Goal: Navigation & Orientation: Find specific page/section

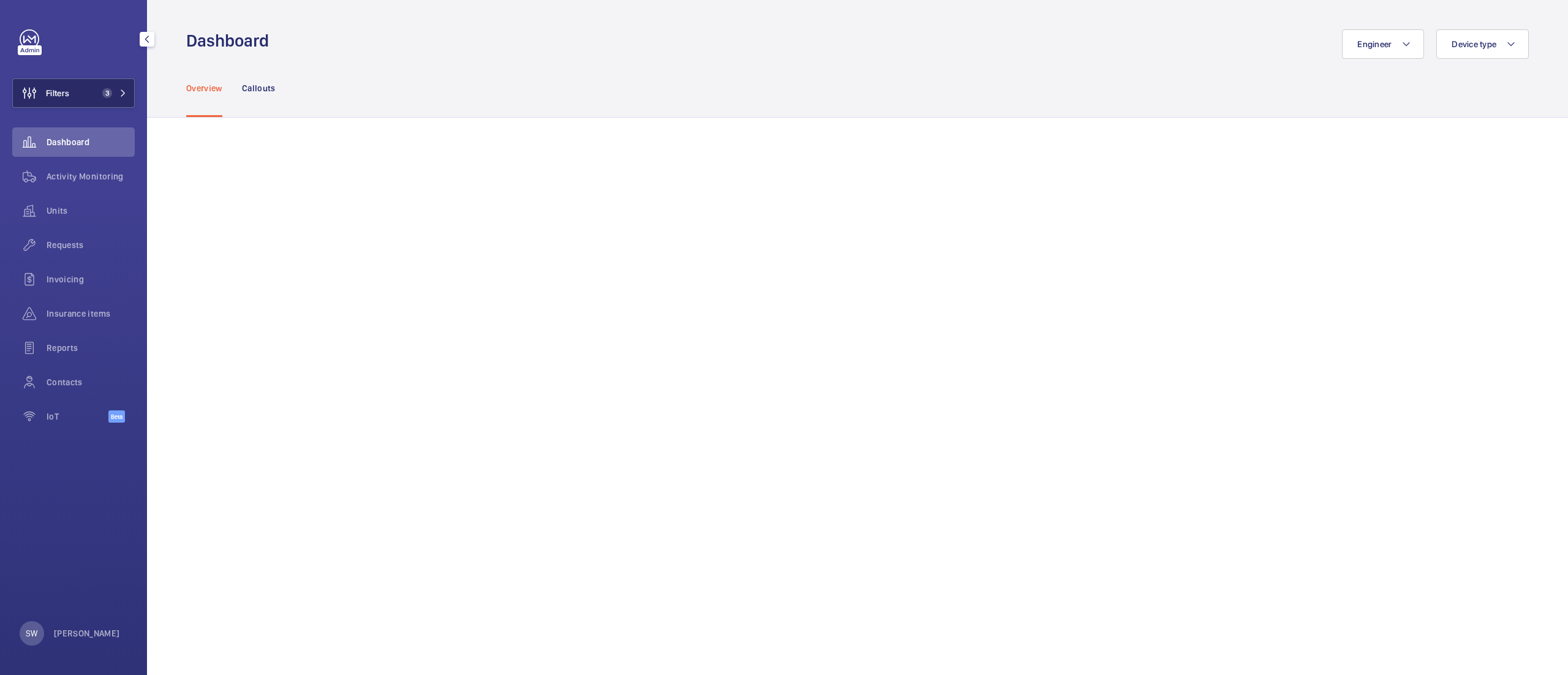
click at [99, 100] on button "Filters 3" at bounding box center [73, 92] width 122 height 29
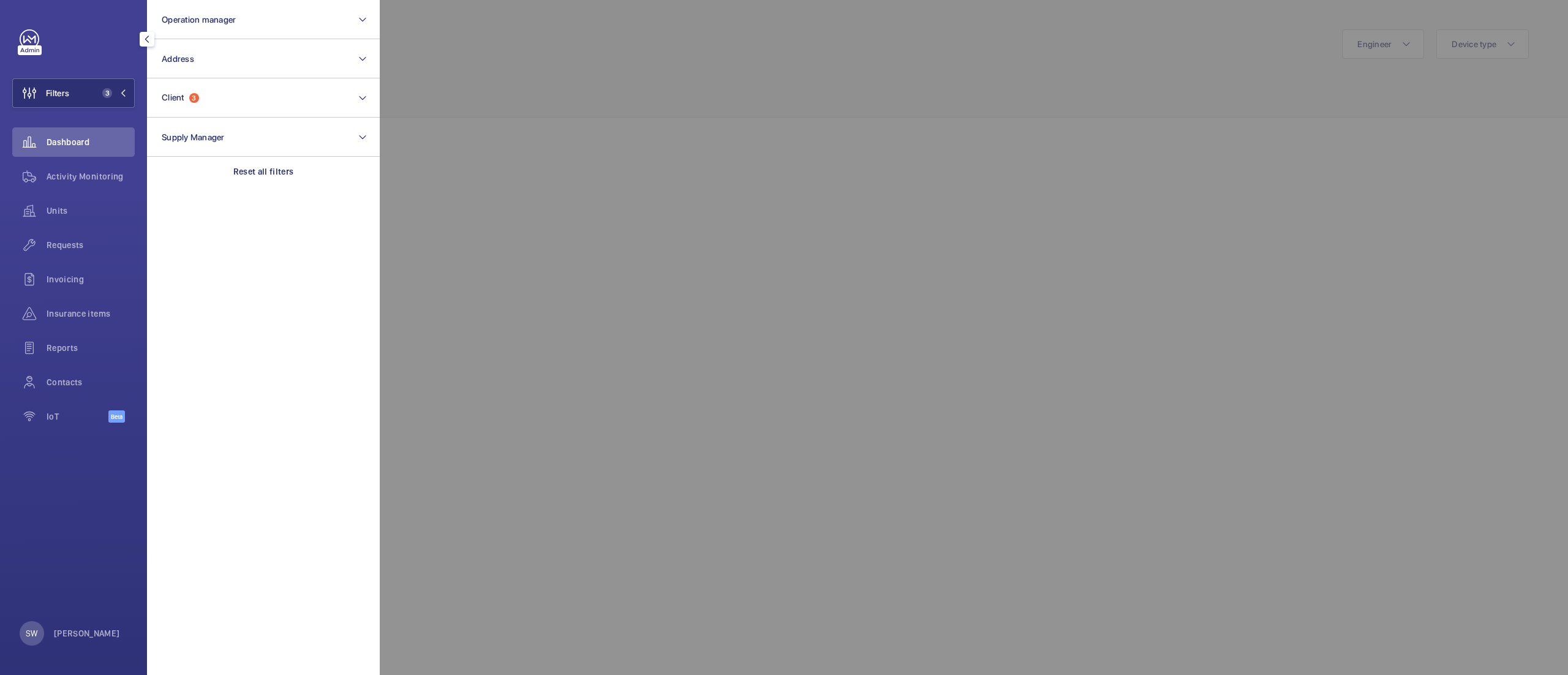
click at [599, 122] on div at bounding box center [1164, 338] width 1568 height 675
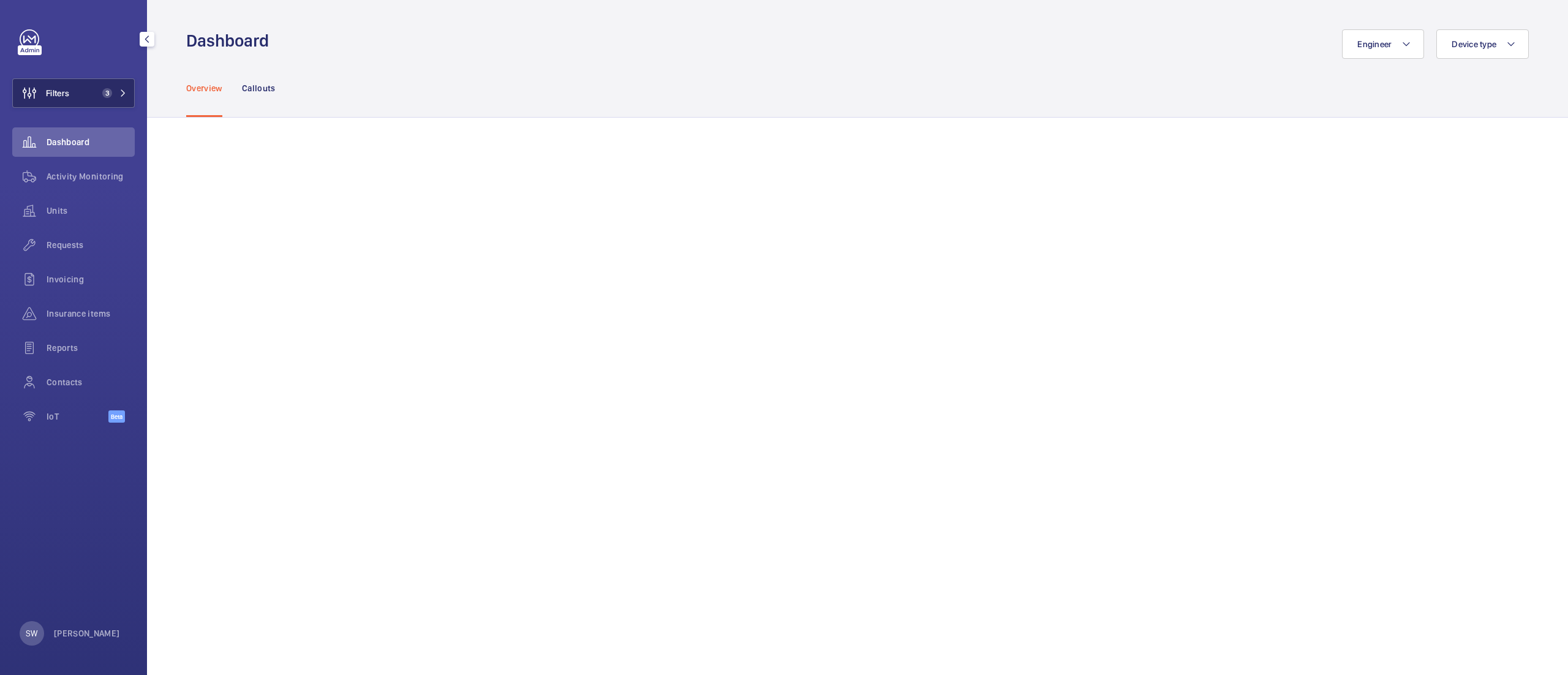
click at [94, 83] on button "Filters 3" at bounding box center [73, 92] width 122 height 29
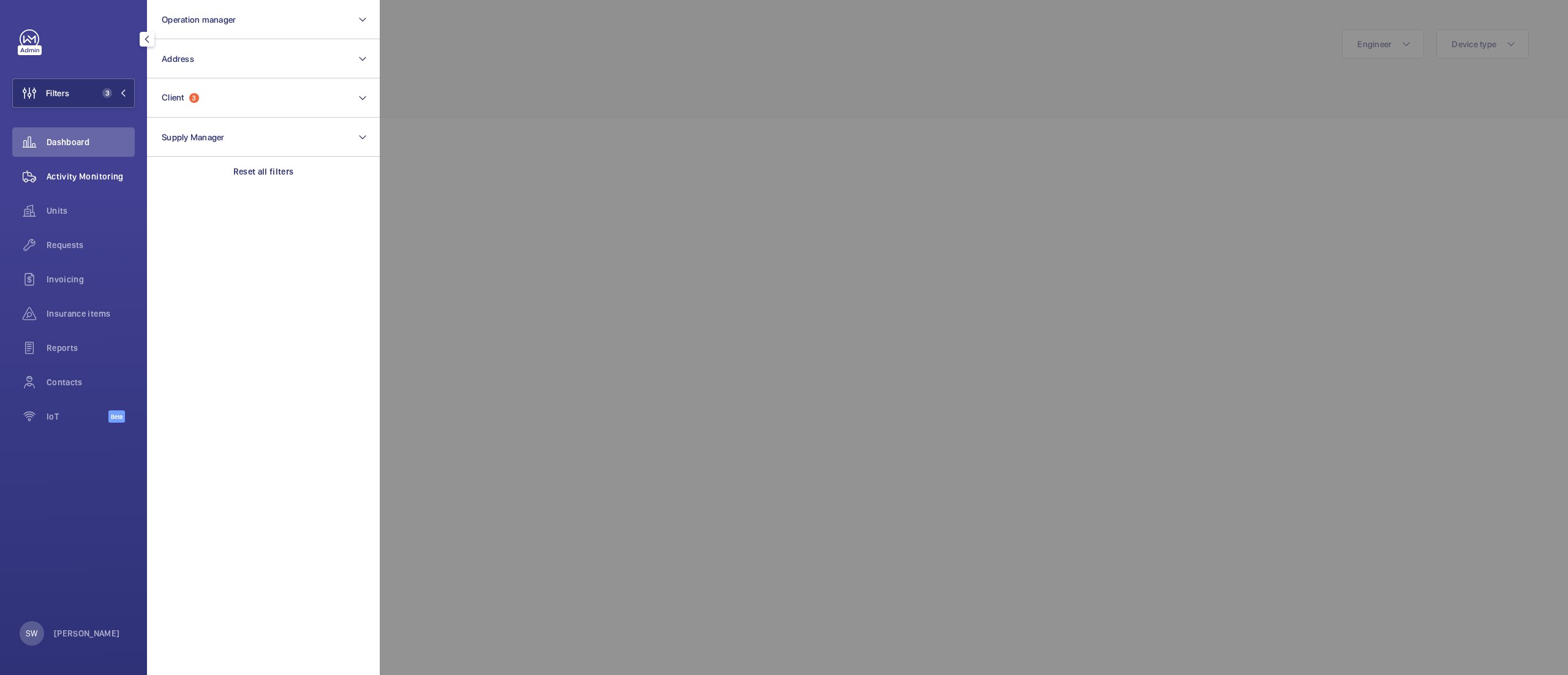
click at [77, 171] on span "Activity Monitoring" at bounding box center [91, 176] width 88 height 12
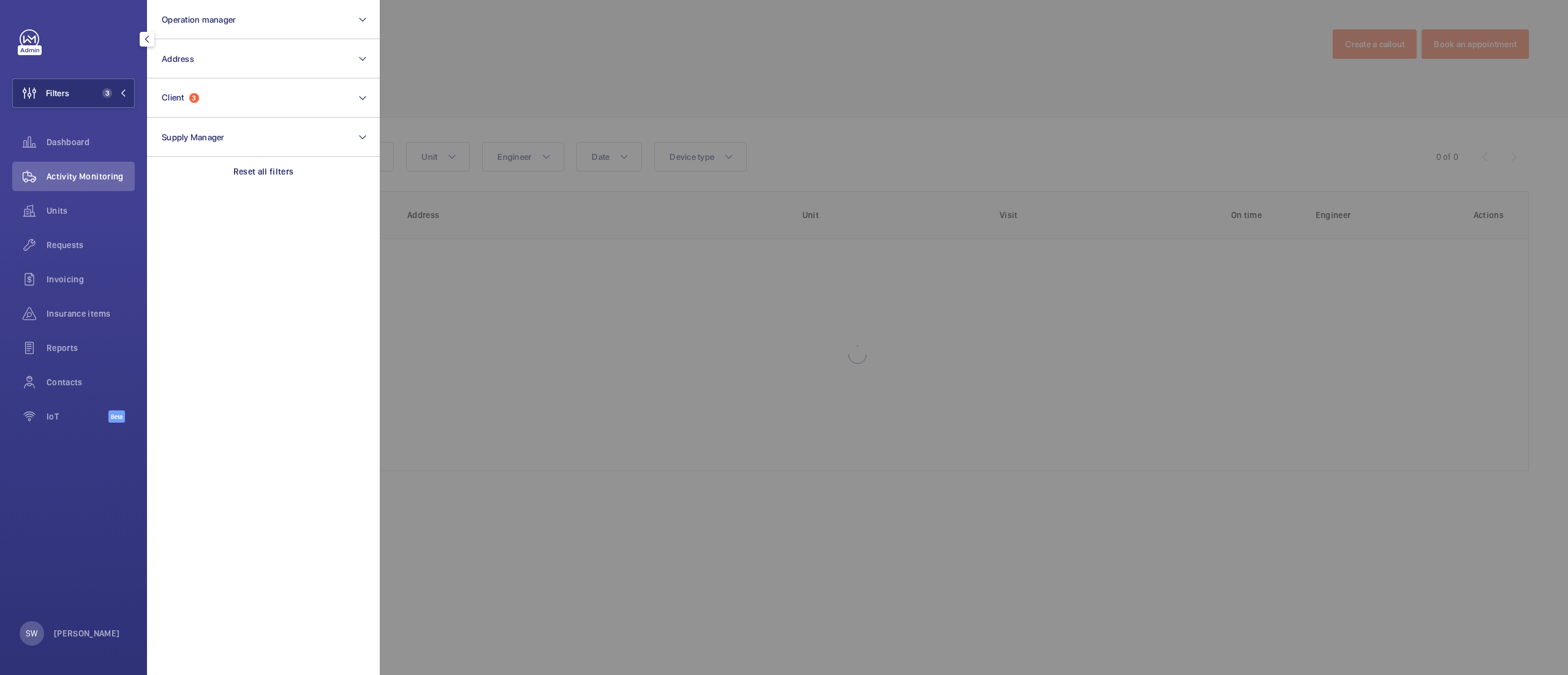
click at [932, 75] on div at bounding box center [1164, 338] width 1568 height 675
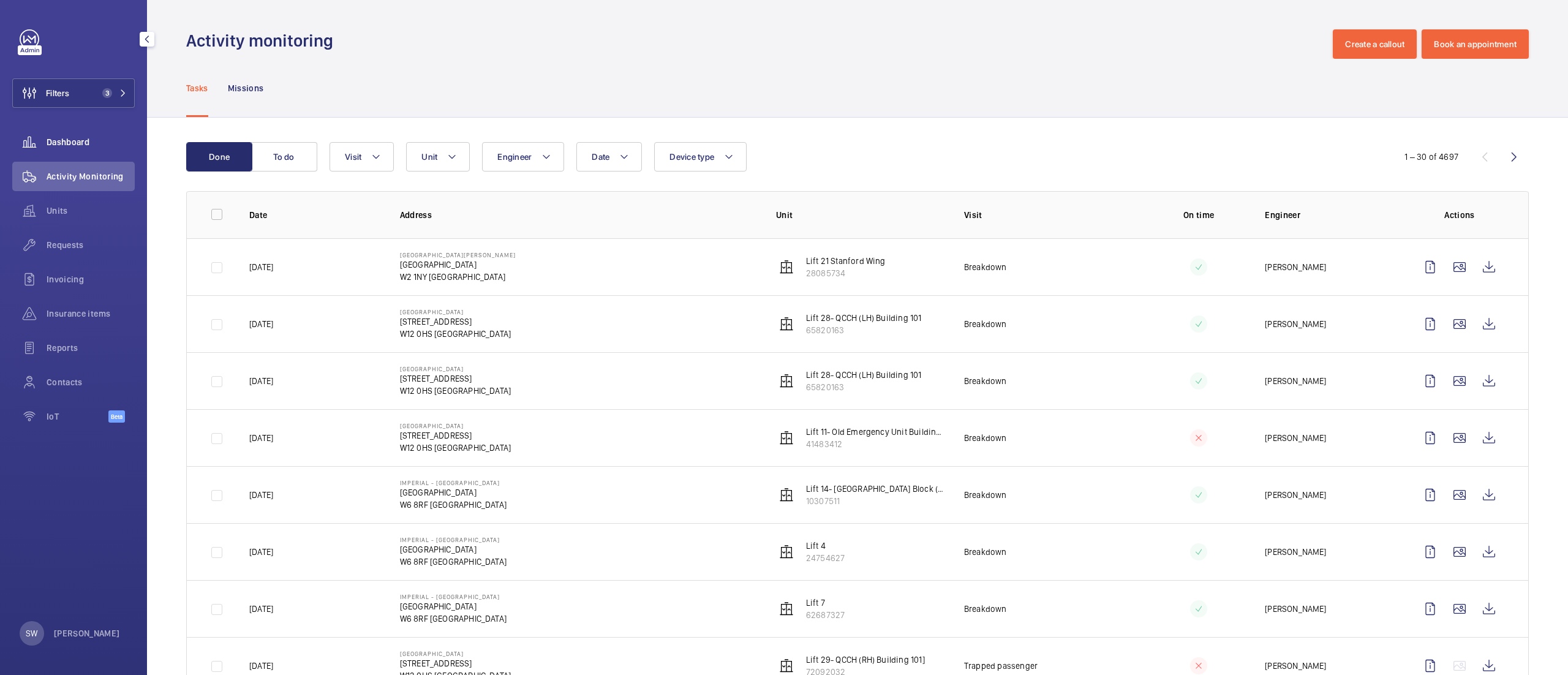
drag, startPoint x: 87, startPoint y: 141, endPoint x: 84, endPoint y: 134, distance: 7.6
click at [85, 139] on span "Dashboard" at bounding box center [91, 141] width 88 height 12
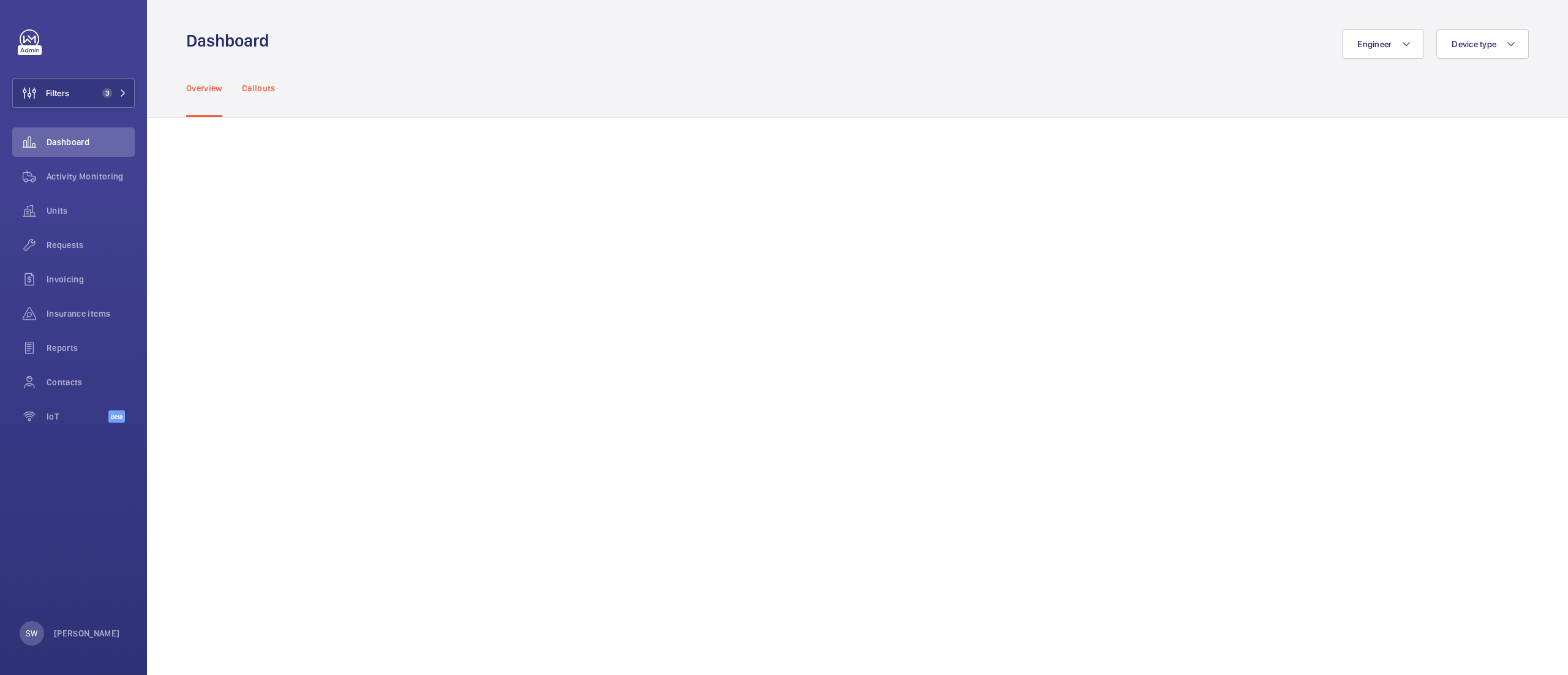
click at [263, 98] on div "Callouts" at bounding box center [258, 88] width 33 height 58
click at [202, 83] on p "Overview" at bounding box center [204, 88] width 36 height 12
click at [269, 87] on p "Callouts" at bounding box center [258, 88] width 33 height 12
click at [91, 216] on span "Units" at bounding box center [91, 210] width 88 height 12
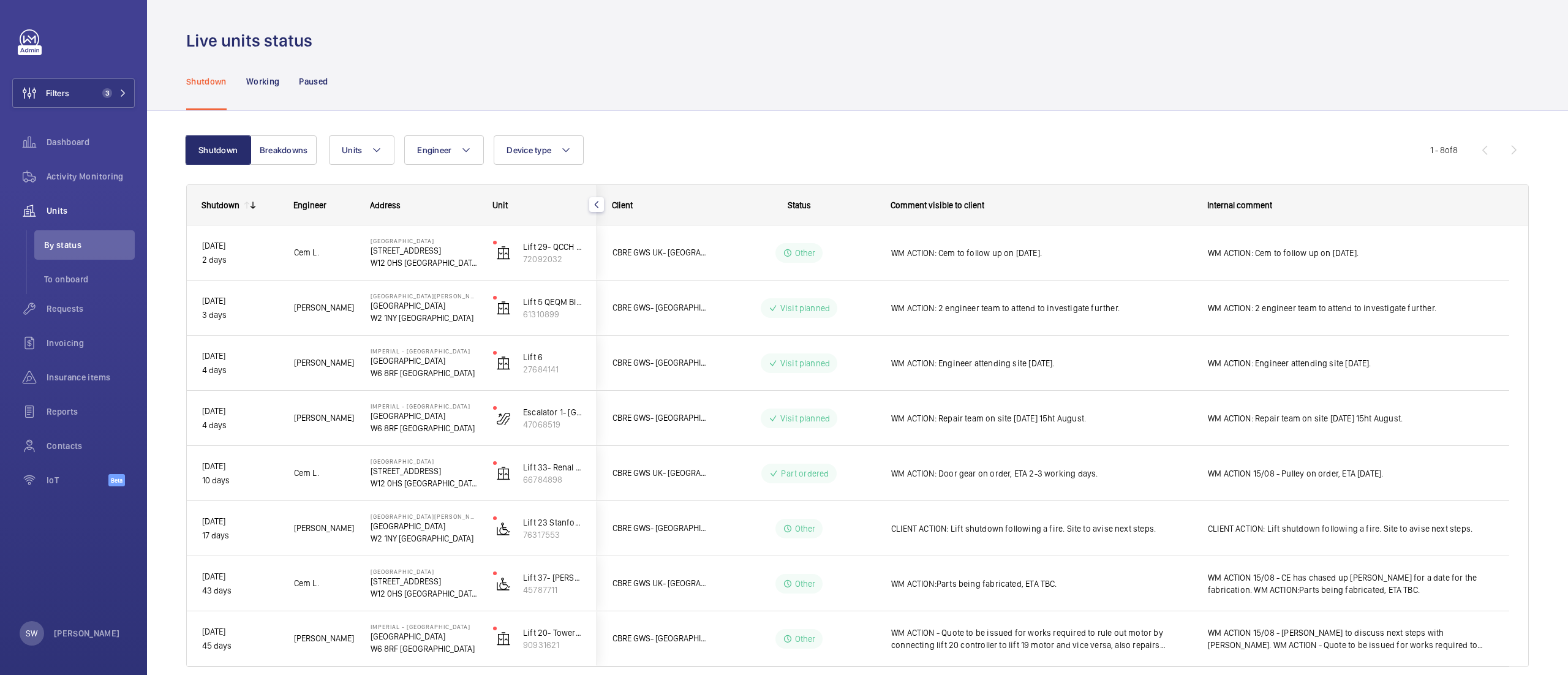
scroll to position [50, 0]
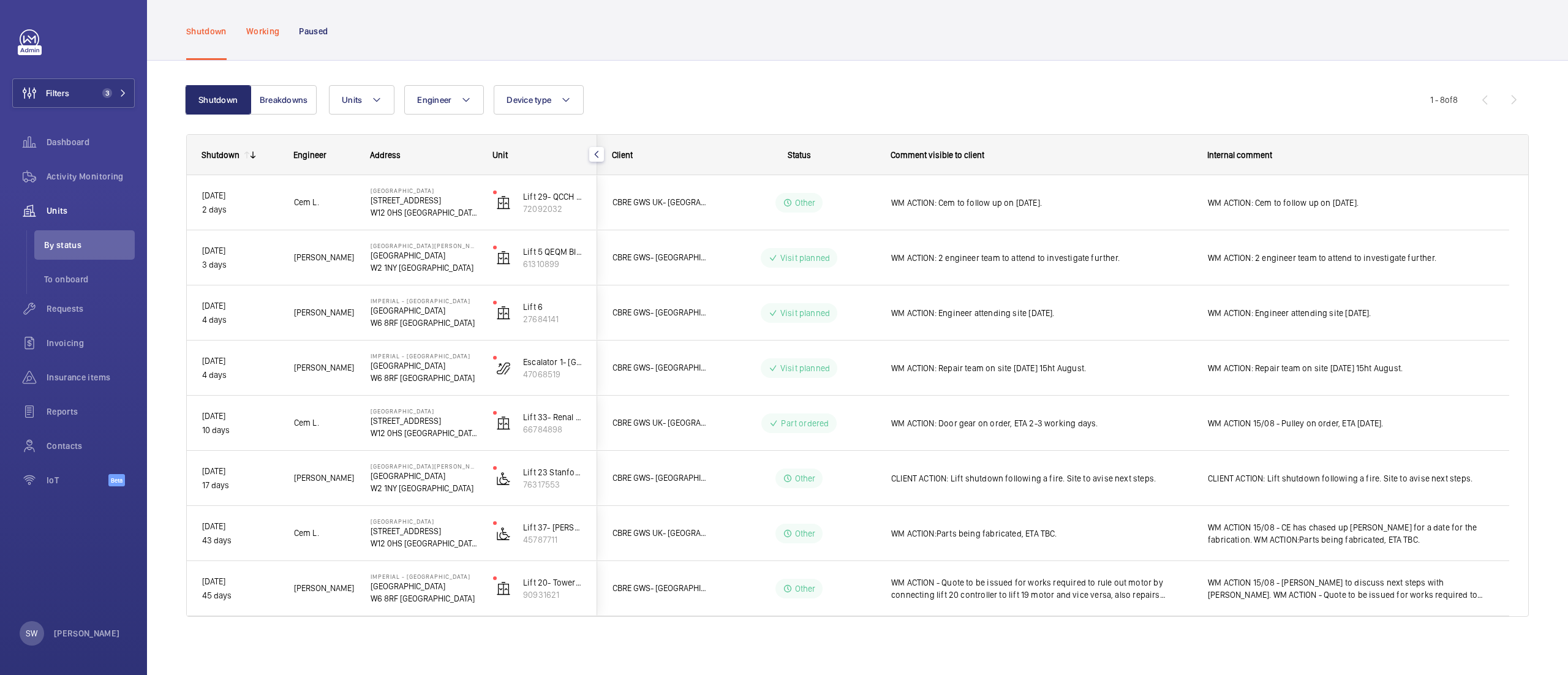
click at [263, 31] on p "Working" at bounding box center [263, 31] width 33 height 12
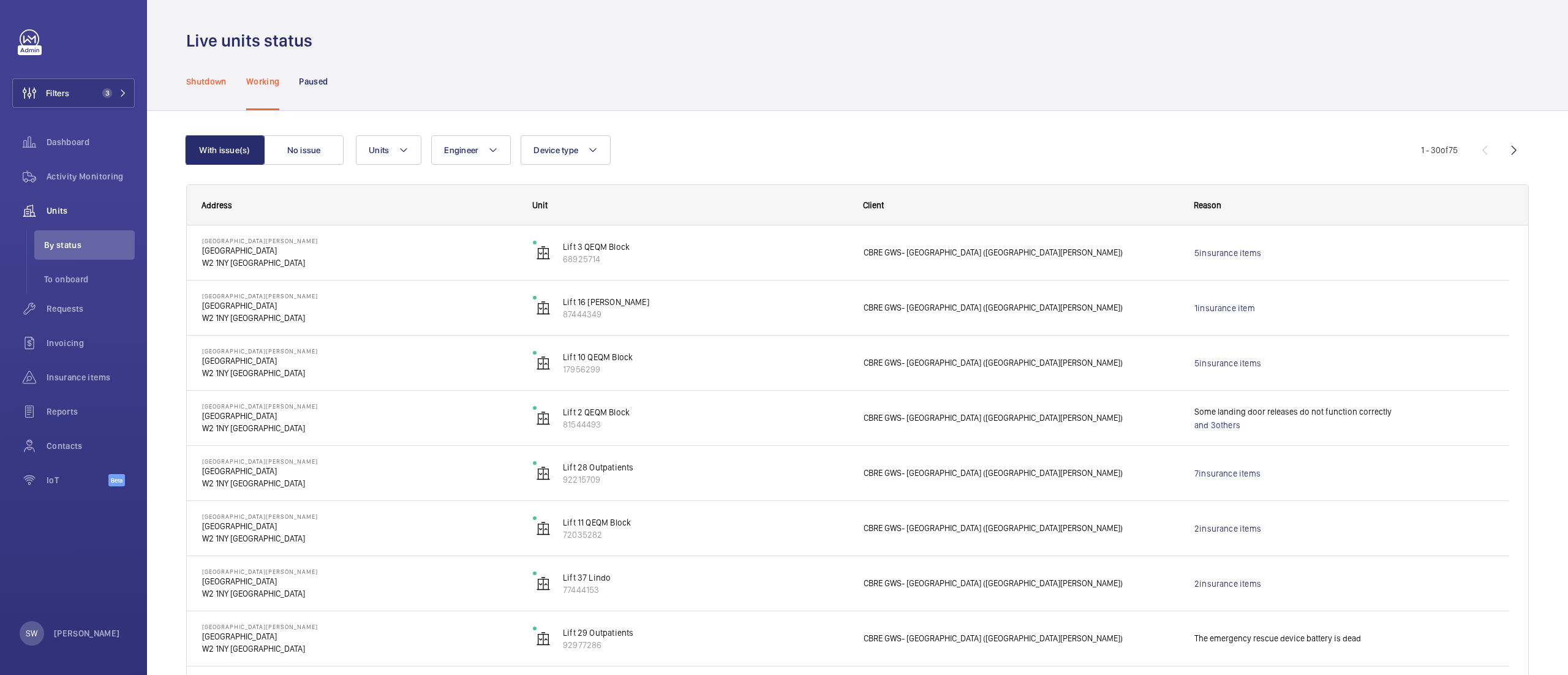
click at [206, 77] on p "Shutdown" at bounding box center [206, 81] width 40 height 12
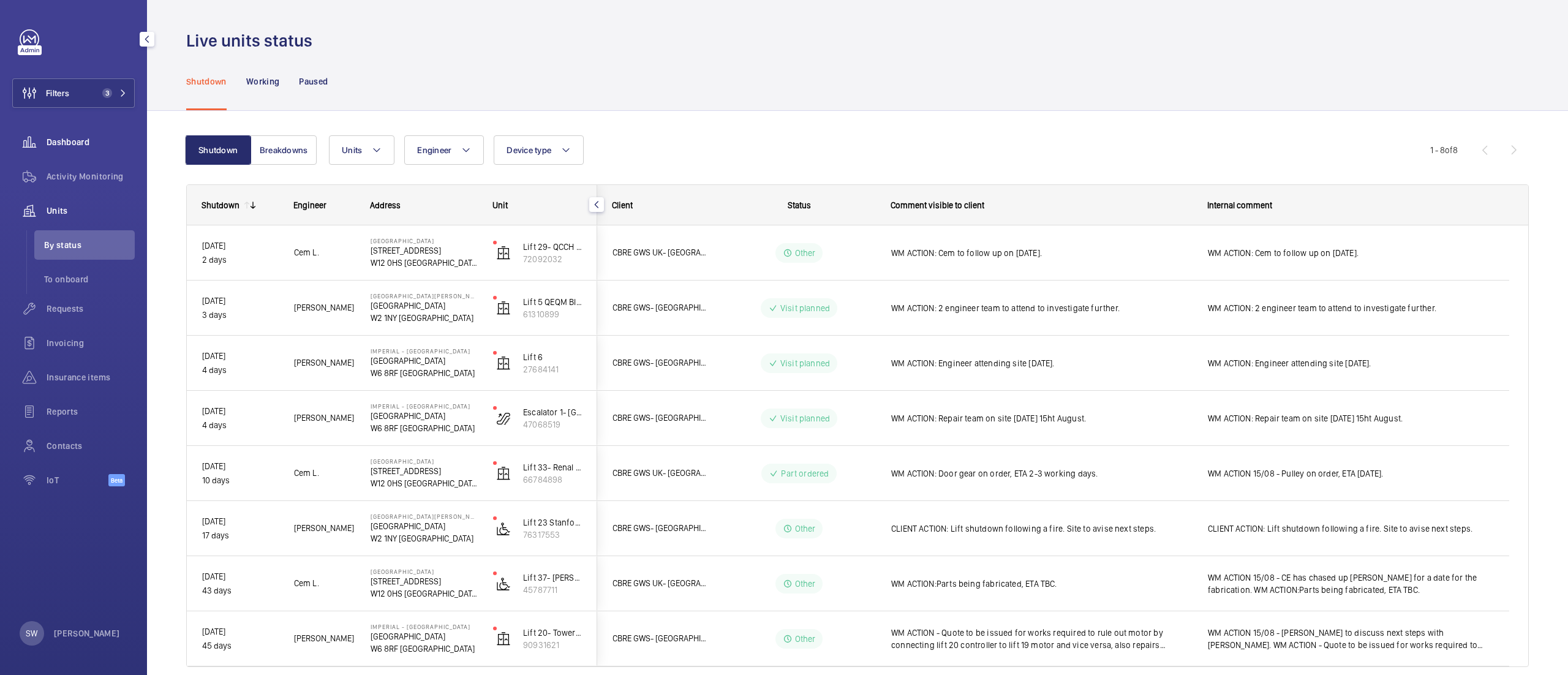
click at [107, 142] on span "Dashboard" at bounding box center [91, 141] width 88 height 12
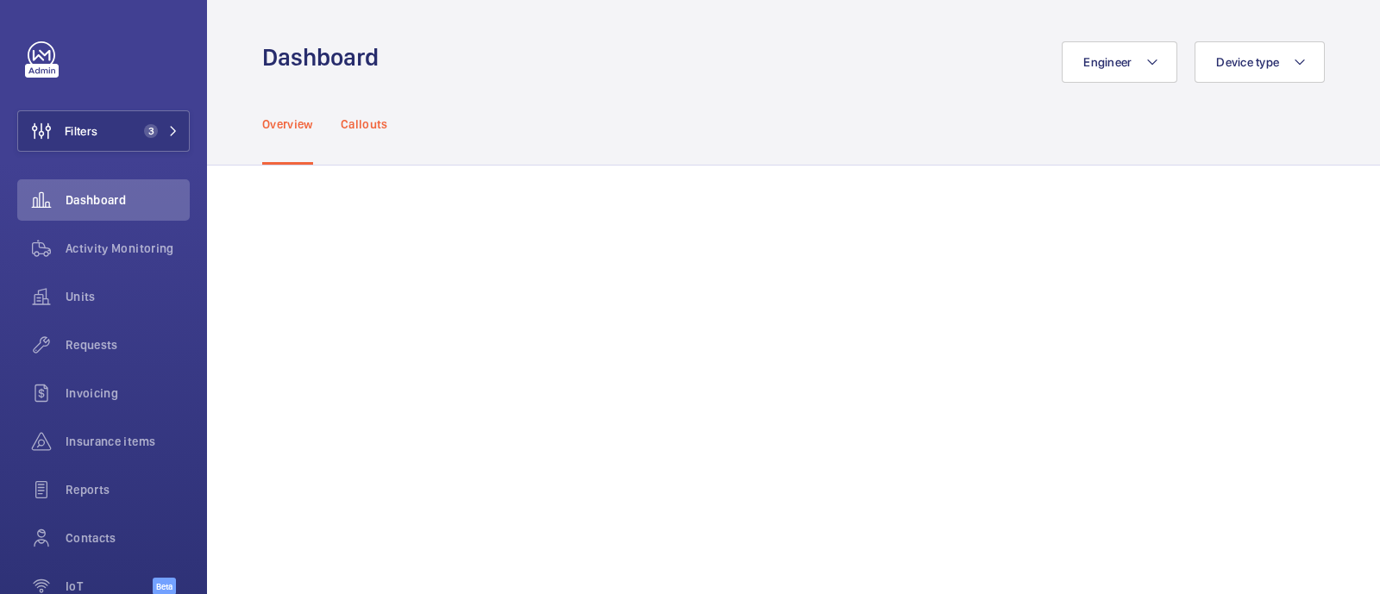
click at [371, 124] on p "Callouts" at bounding box center [364, 124] width 47 height 17
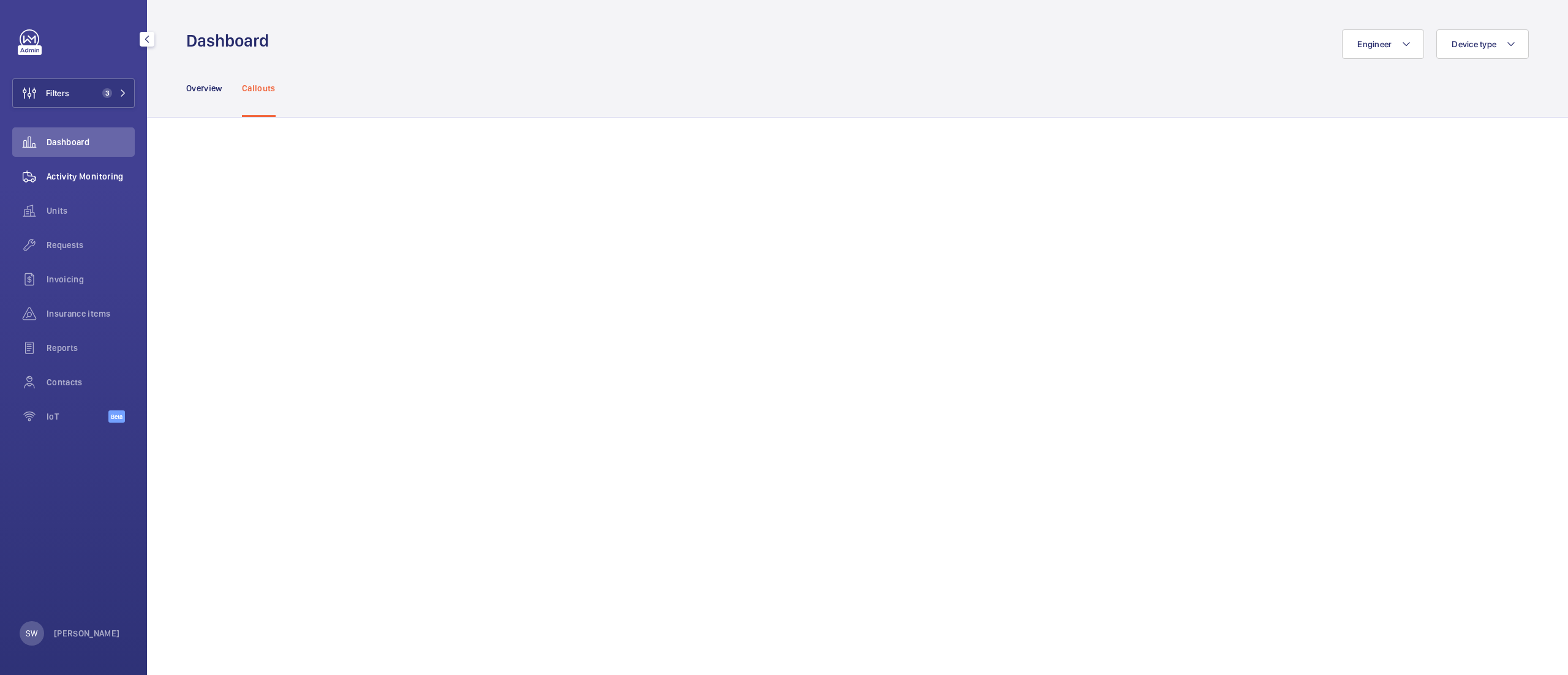
click at [97, 185] on div "Activity Monitoring" at bounding box center [73, 176] width 122 height 29
